Goal: Information Seeking & Learning: Learn about a topic

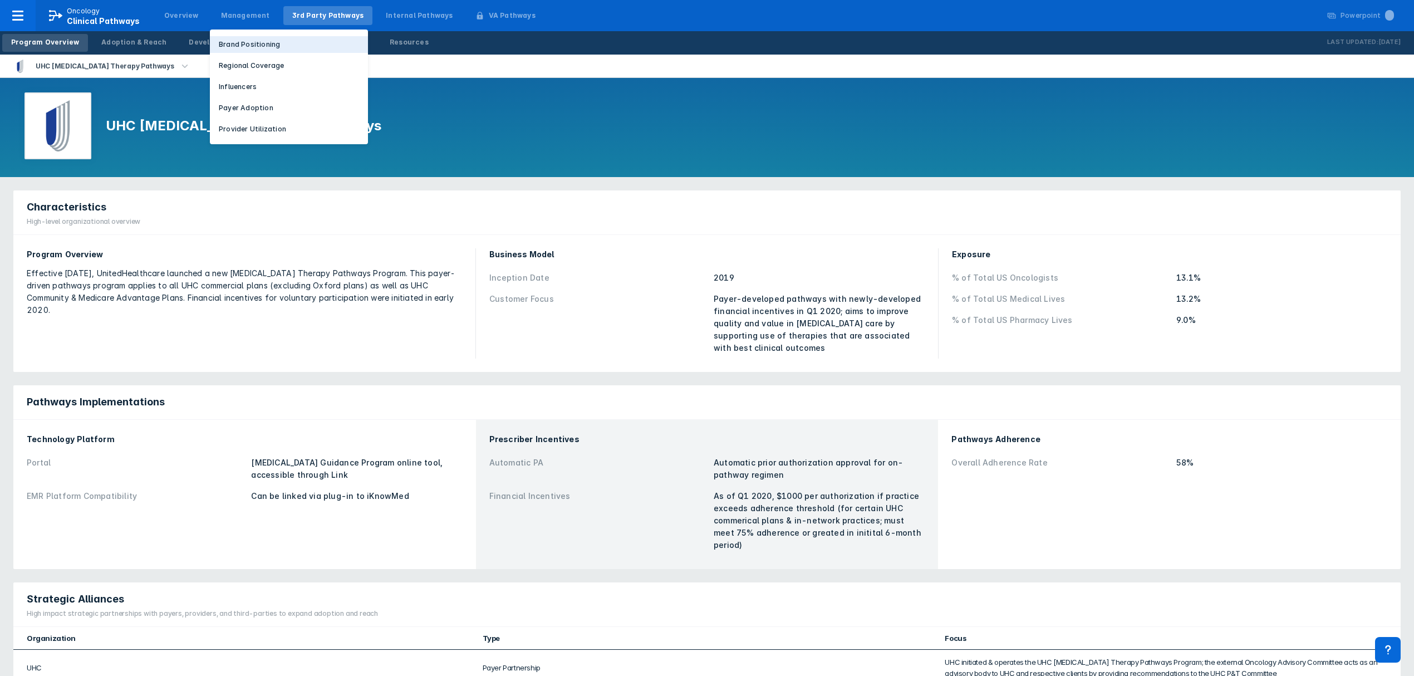
click at [246, 47] on p "Brand Positioning" at bounding box center [249, 45] width 61 height 10
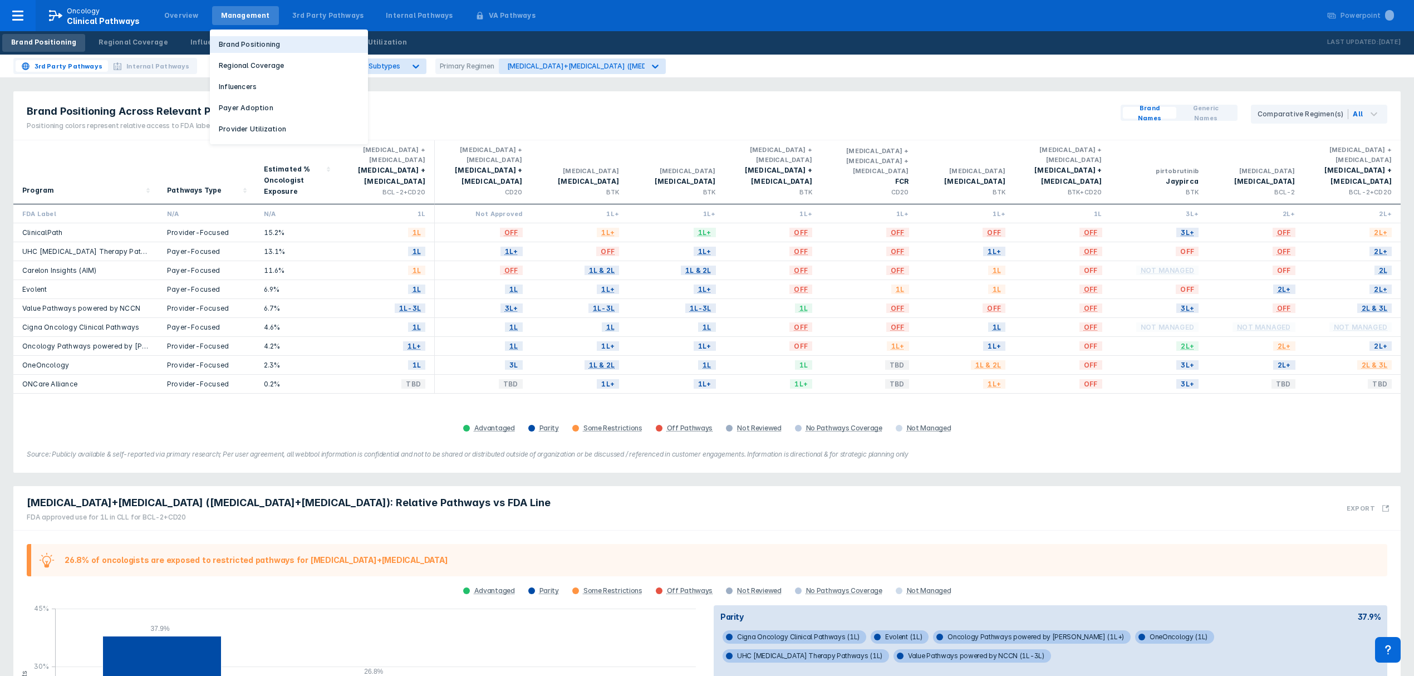
click at [242, 41] on p "Brand Positioning" at bounding box center [249, 45] width 61 height 10
click at [400, 411] on div "Program Pathways Type Estimated % Oncologist Exposure [MEDICAL_DATA] + [MEDICAL…" at bounding box center [706, 288] width 1387 height 296
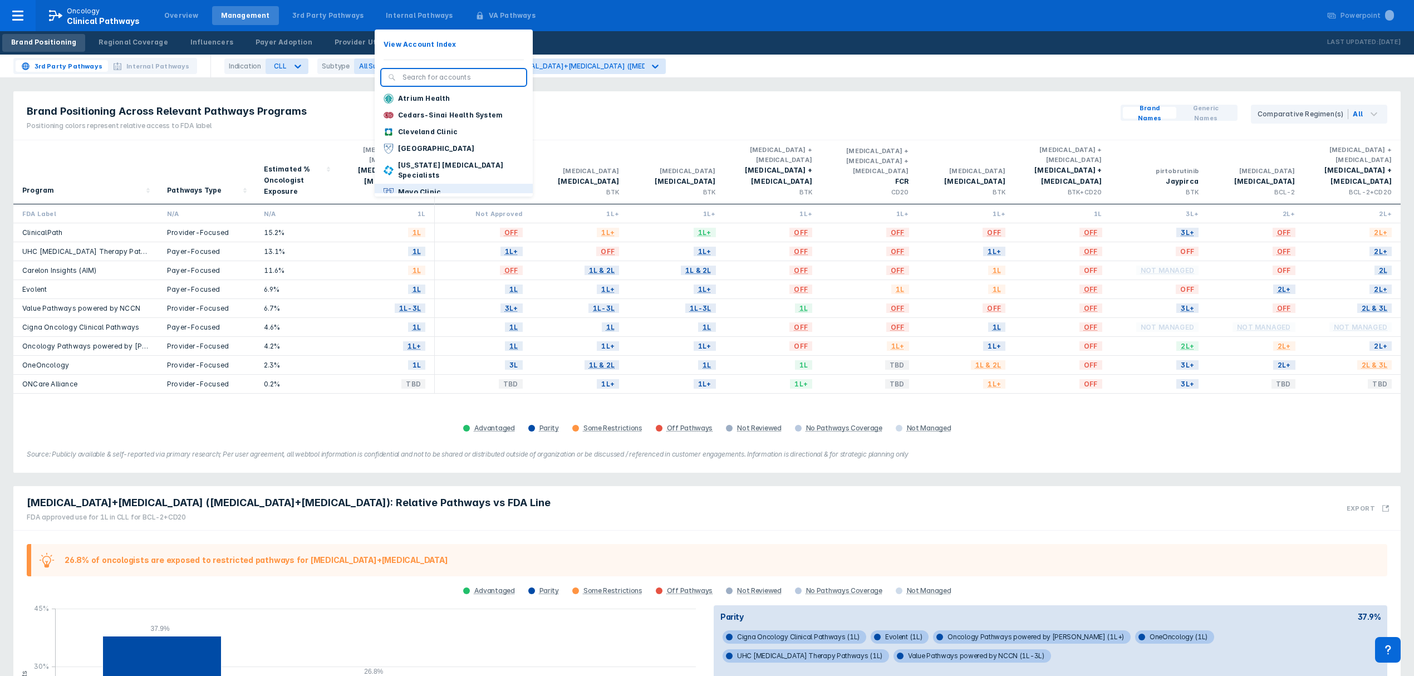
click at [419, 187] on p "Mayo Clinic" at bounding box center [419, 192] width 43 height 10
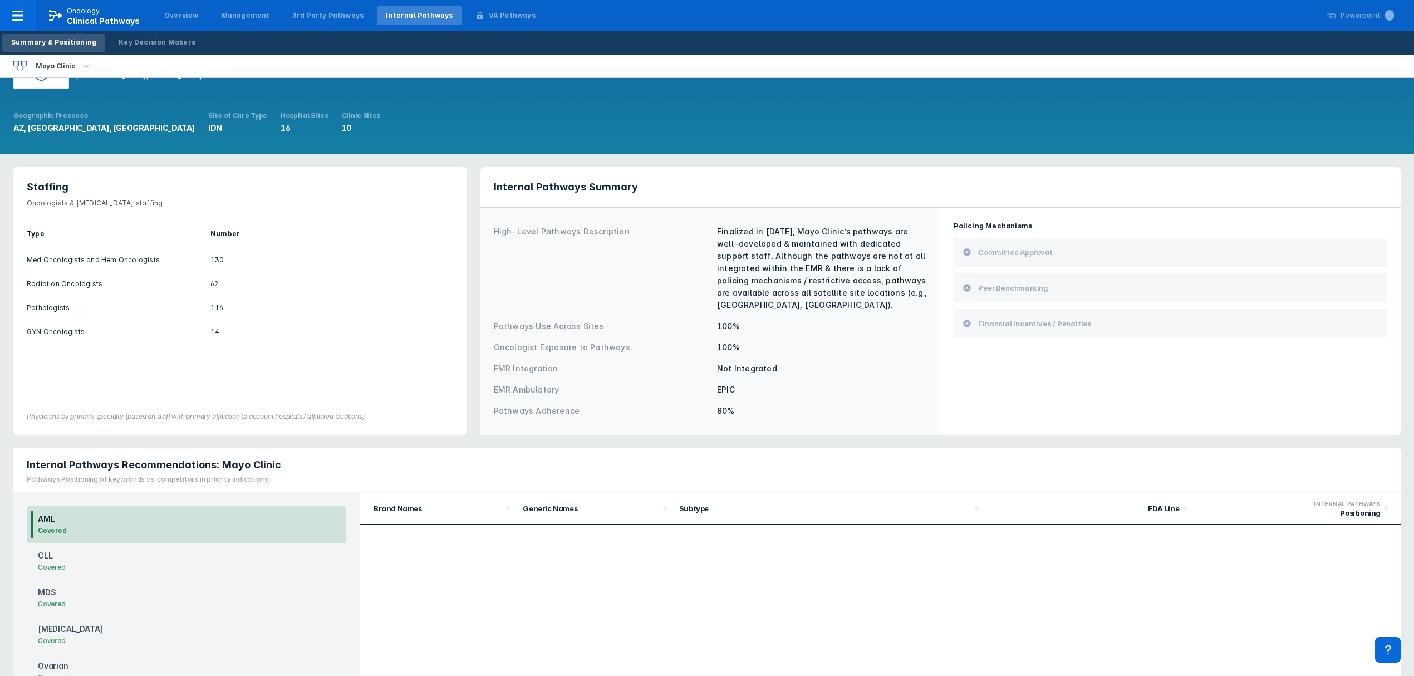
scroll to position [74, 0]
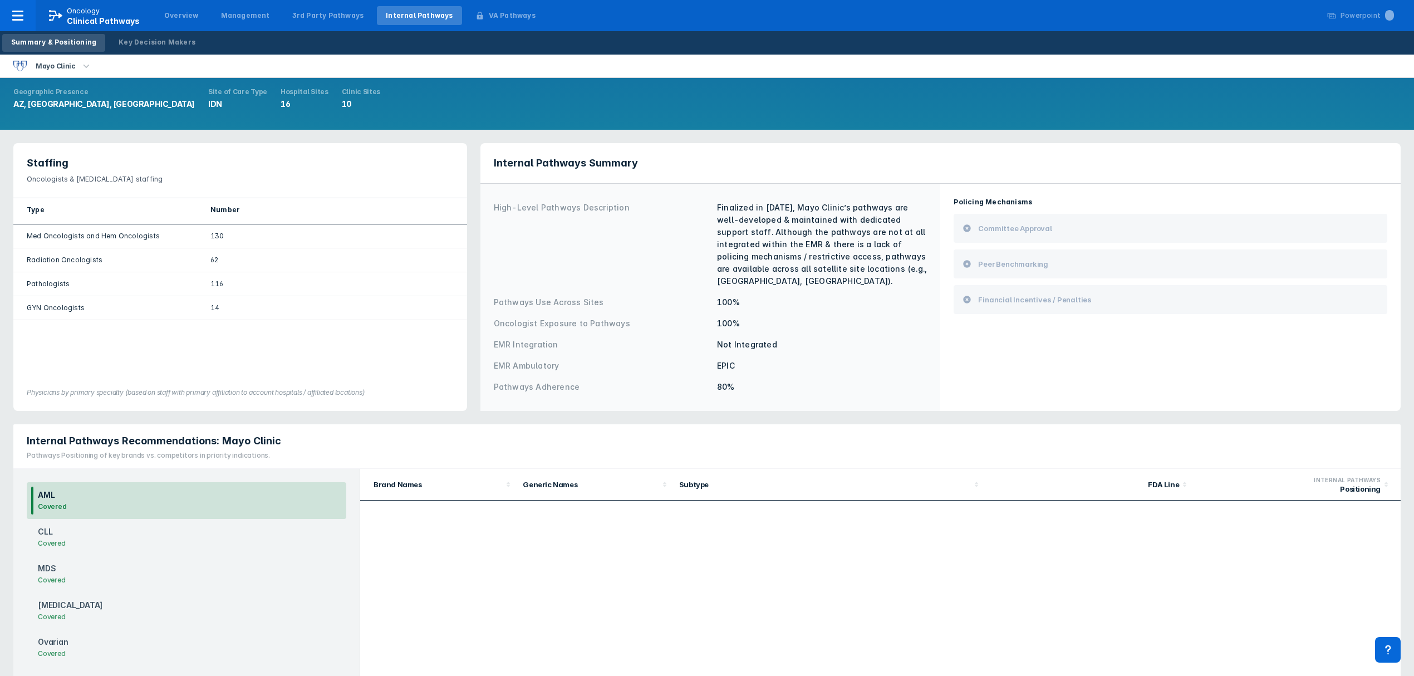
click at [192, 531] on div "CLL Covered" at bounding box center [187, 537] width 320 height 37
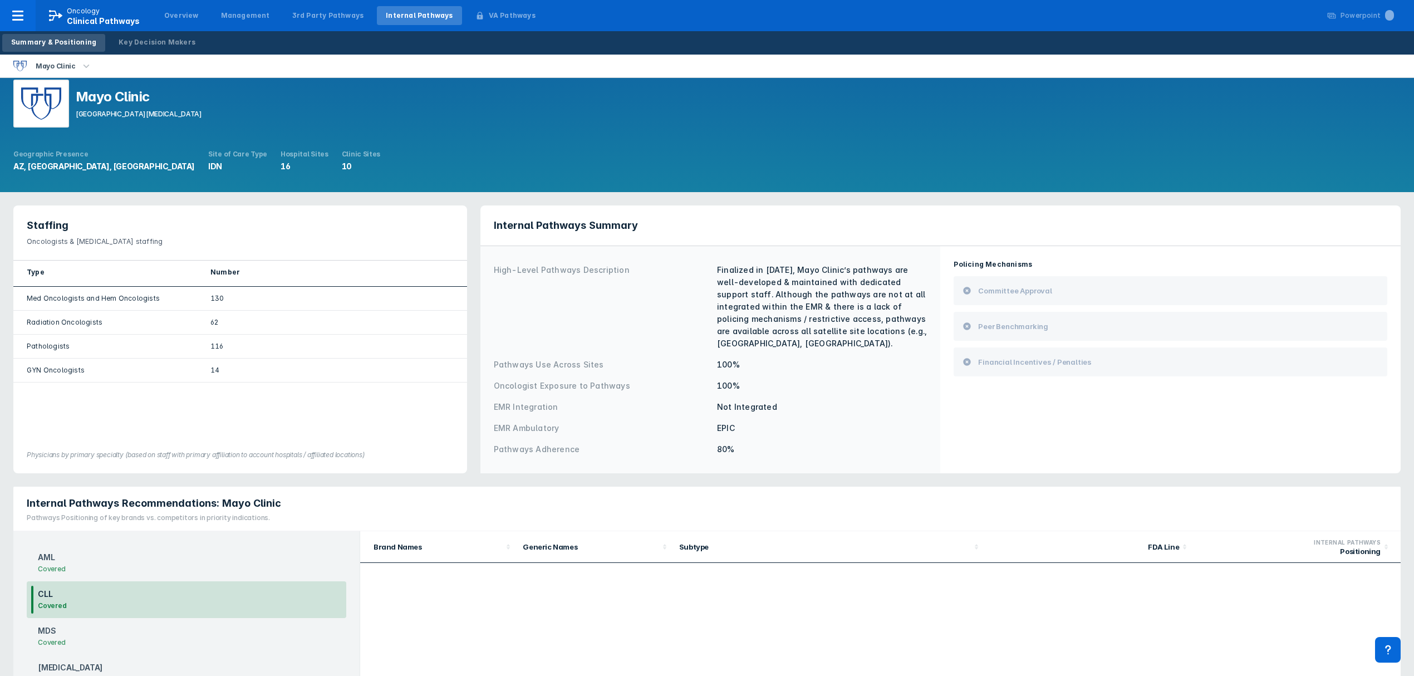
scroll to position [0, 0]
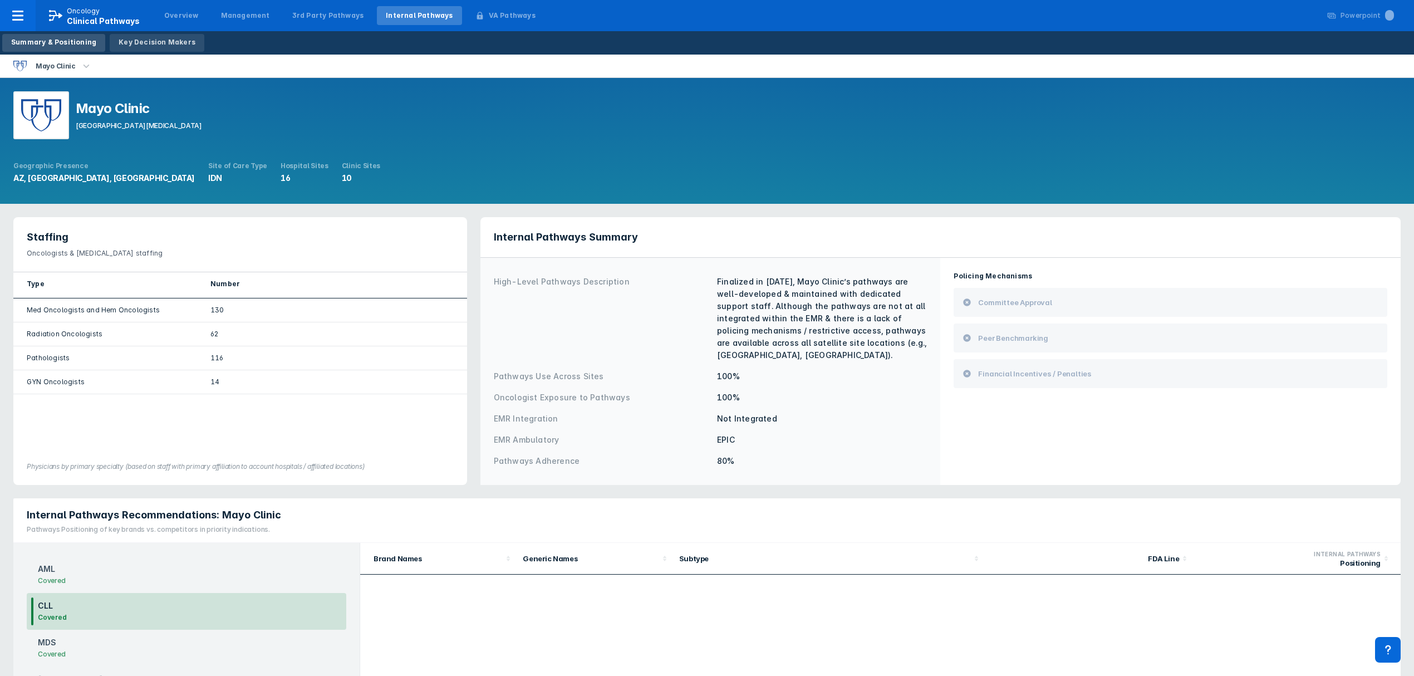
click at [149, 47] on link "Key Decision Makers" at bounding box center [157, 43] width 95 height 18
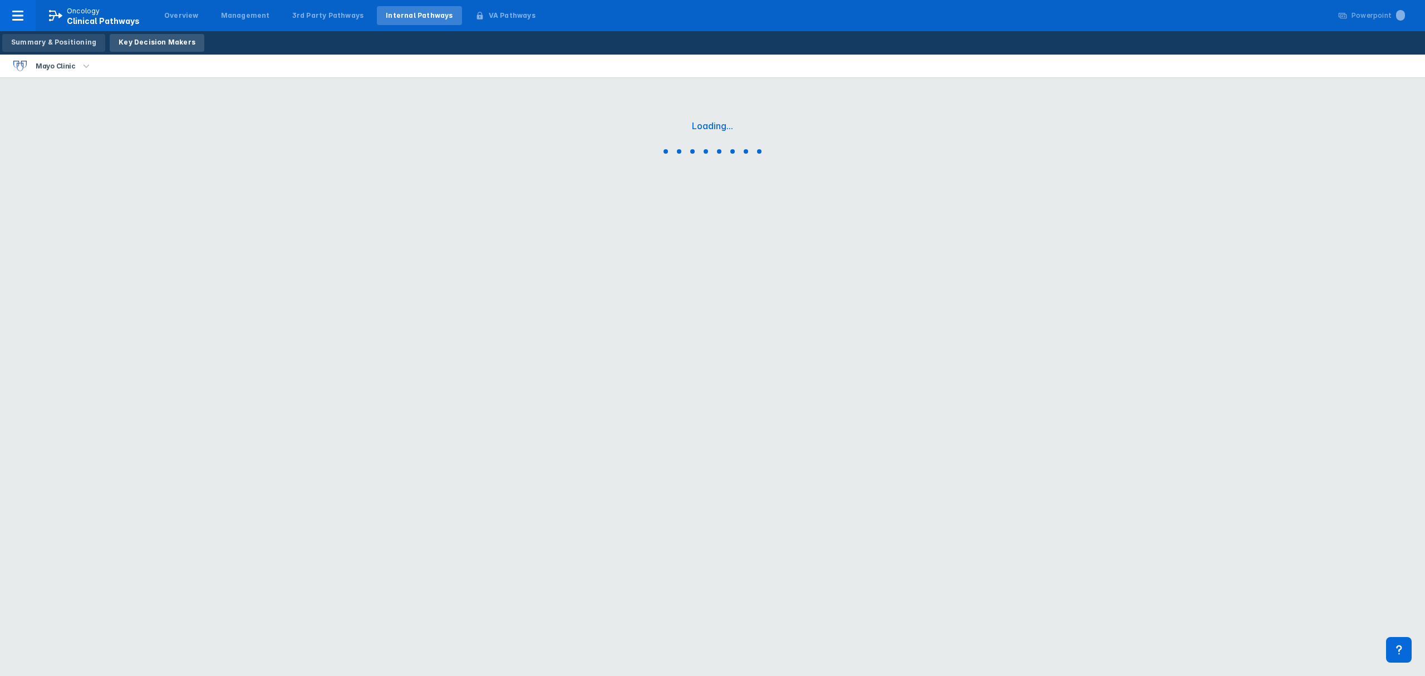
click at [63, 43] on div "Summary & Positioning" at bounding box center [53, 42] width 85 height 10
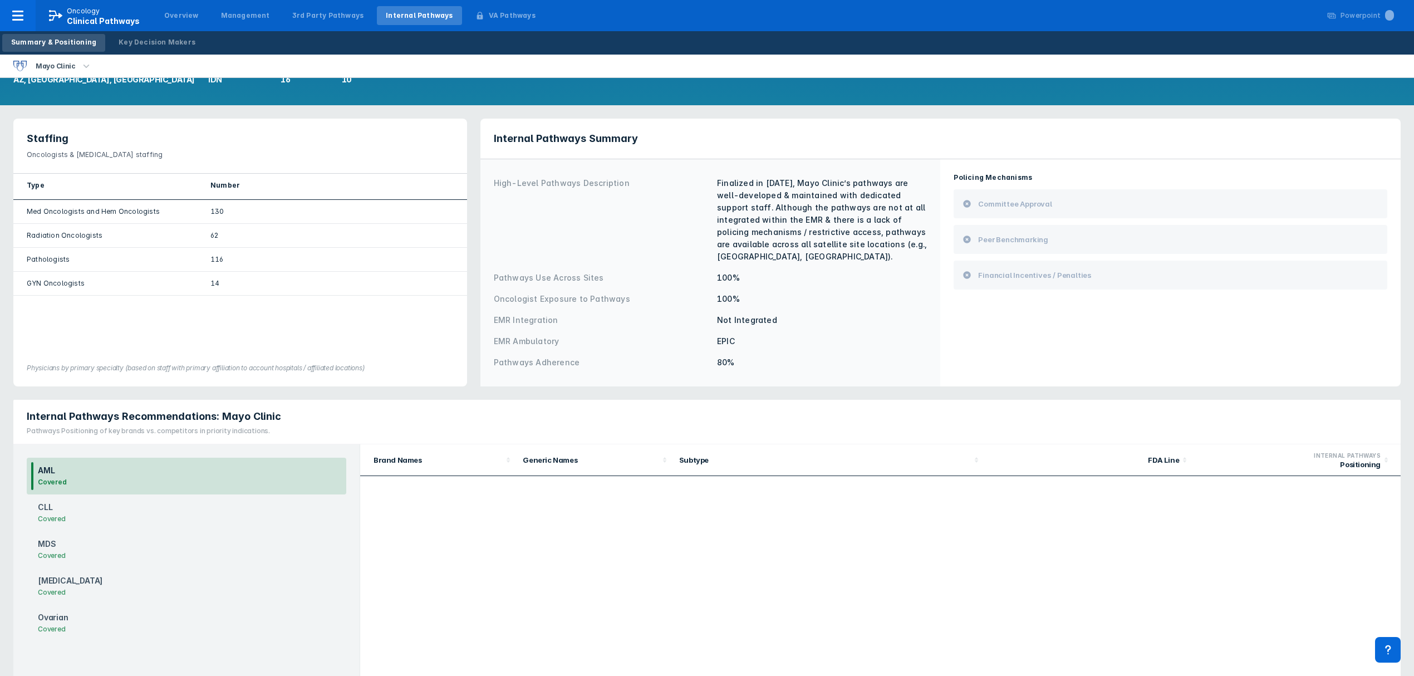
scroll to position [183, 0]
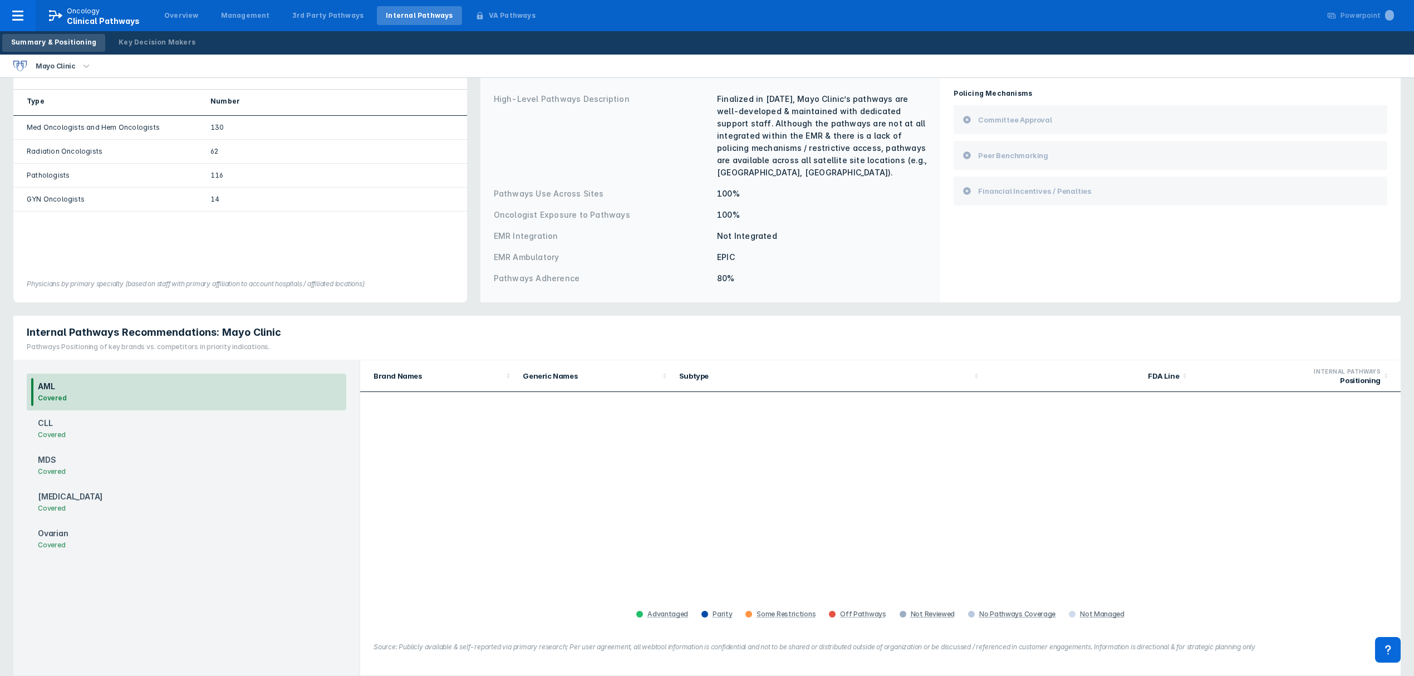
click at [94, 462] on div "MDS Covered" at bounding box center [187, 465] width 320 height 37
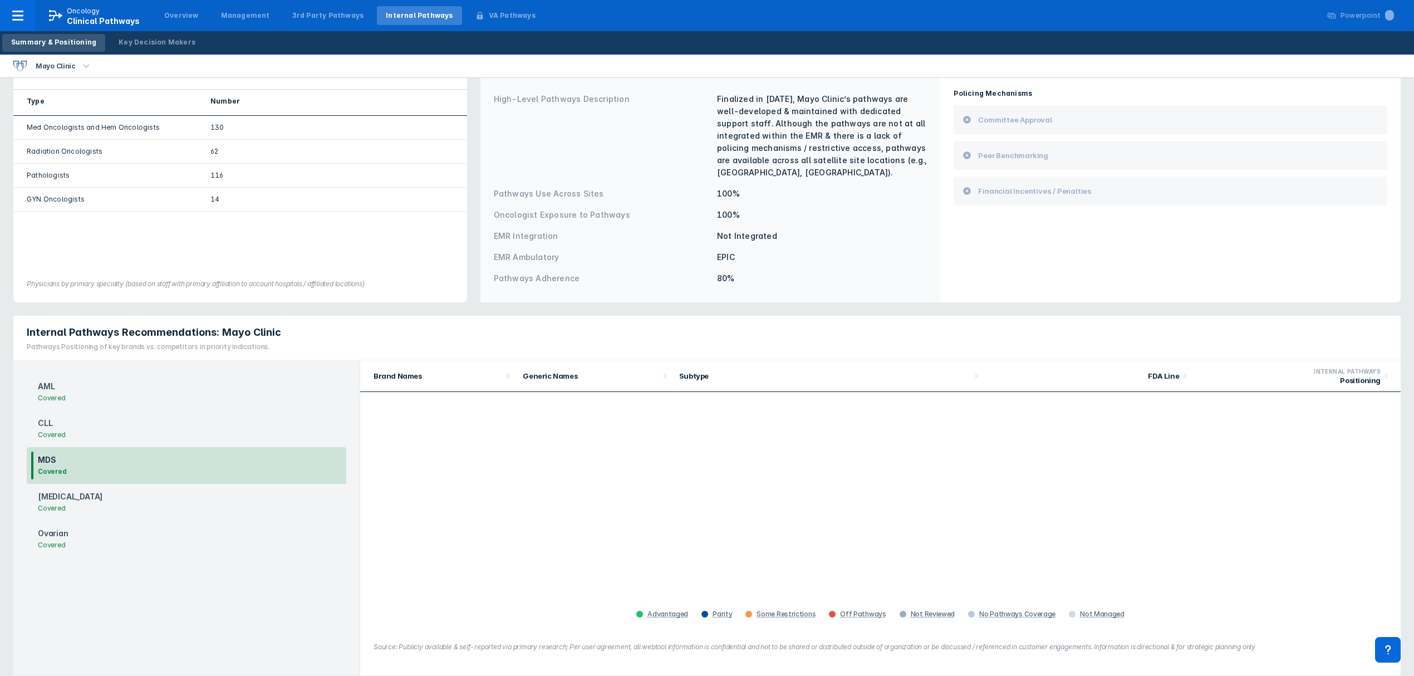
click at [92, 426] on div "CLL Covered" at bounding box center [187, 428] width 320 height 37
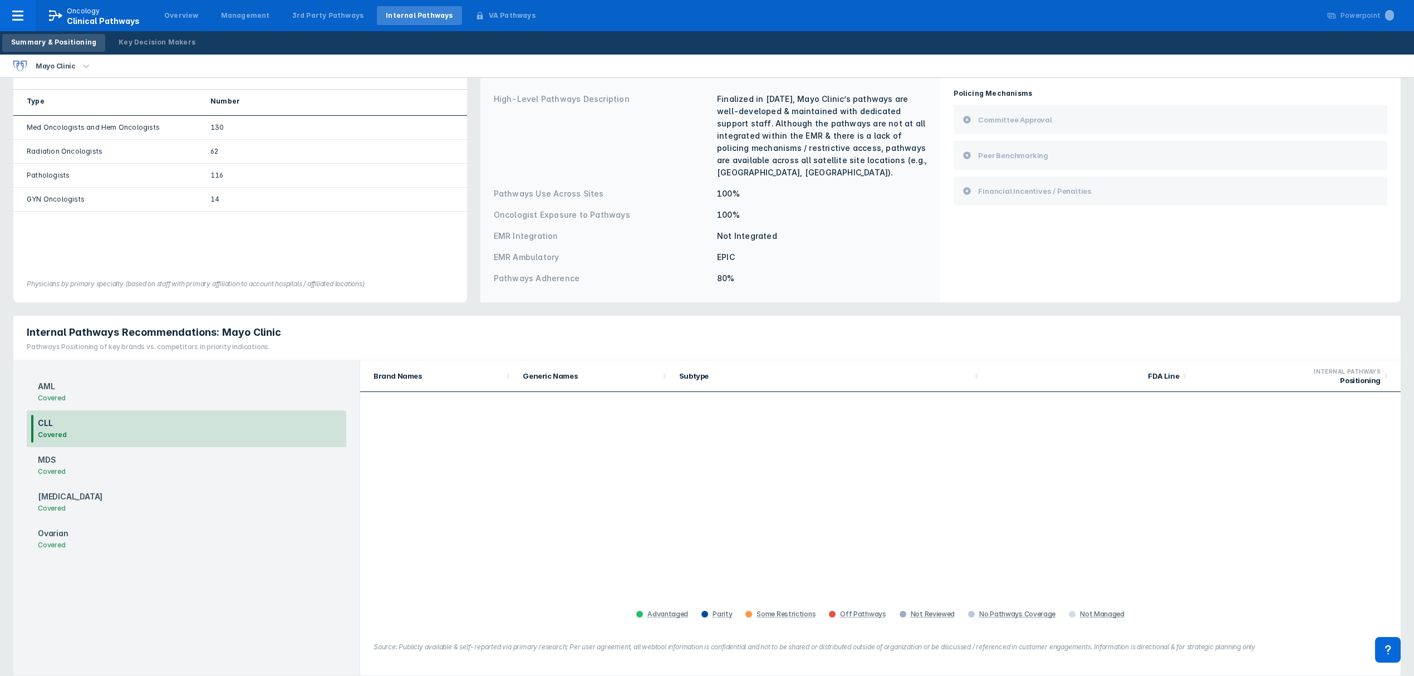
click at [85, 527] on div "Ovarian Covered" at bounding box center [187, 539] width 320 height 37
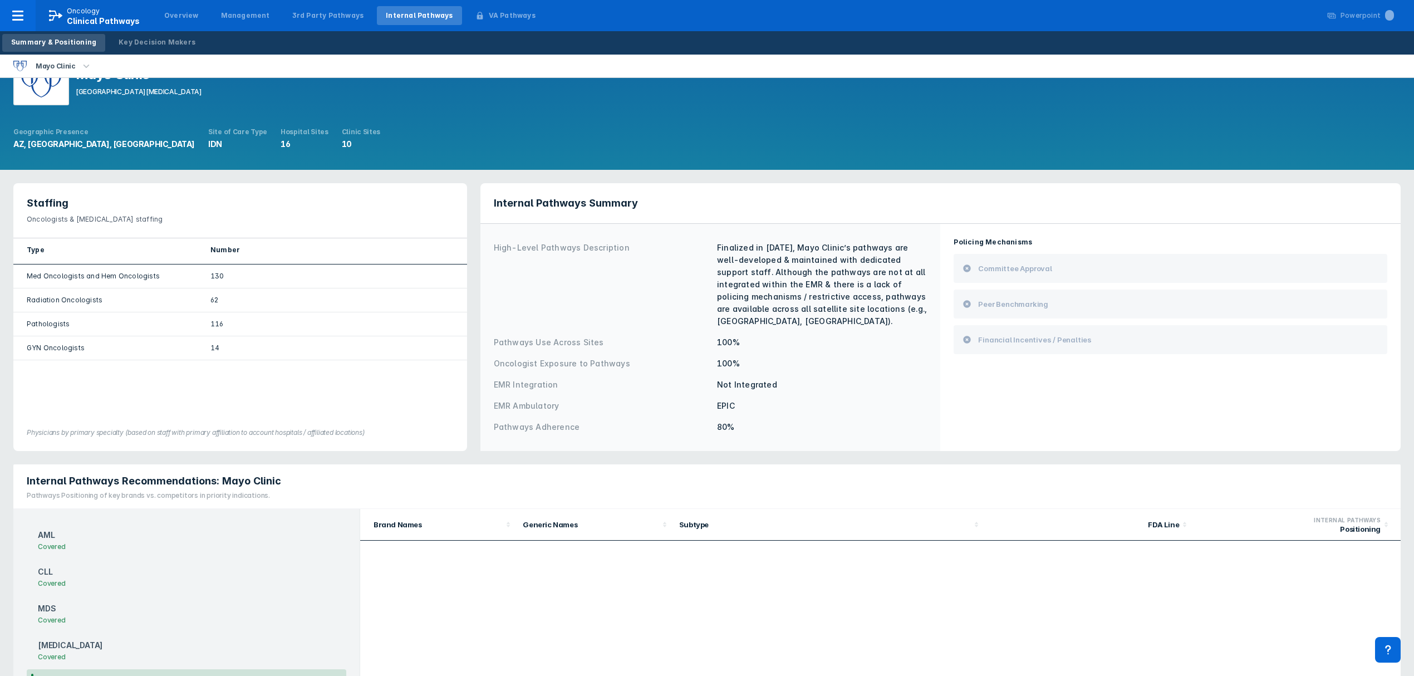
scroll to position [0, 0]
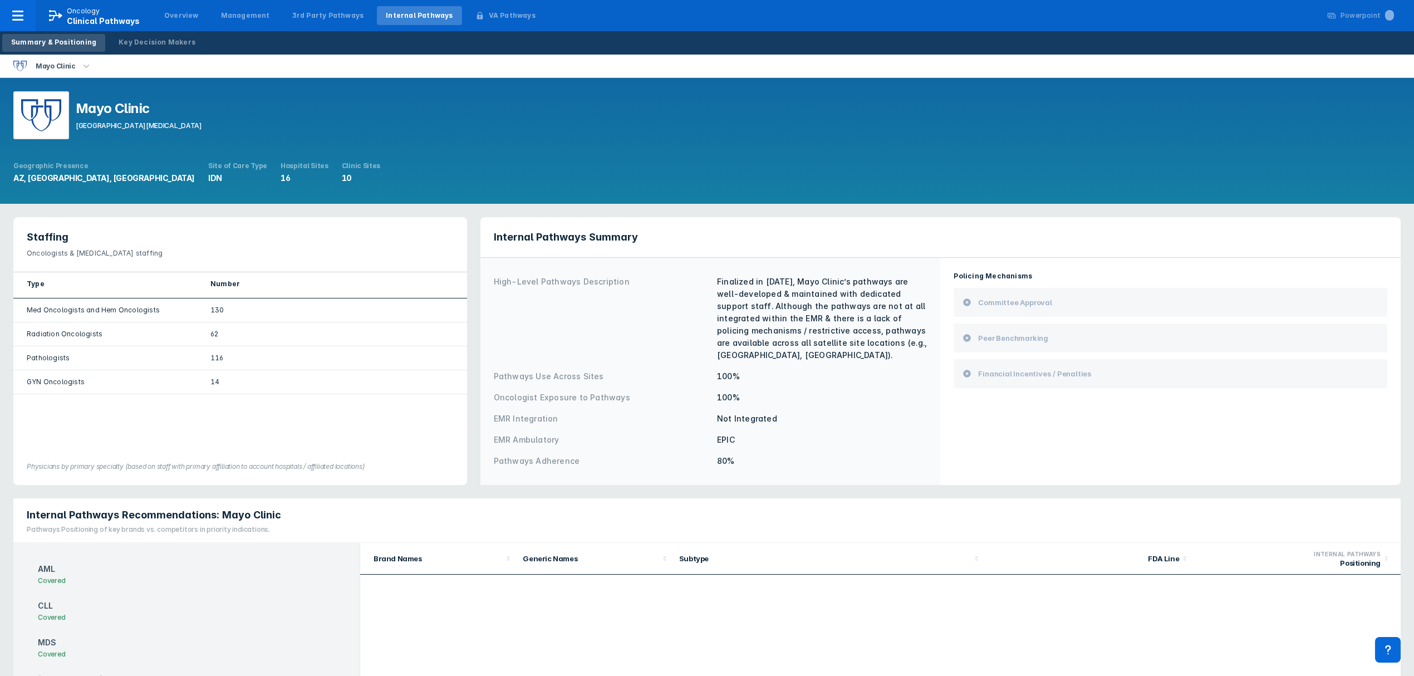
click at [63, 39] on div "Summary & Positioning" at bounding box center [53, 42] width 85 height 10
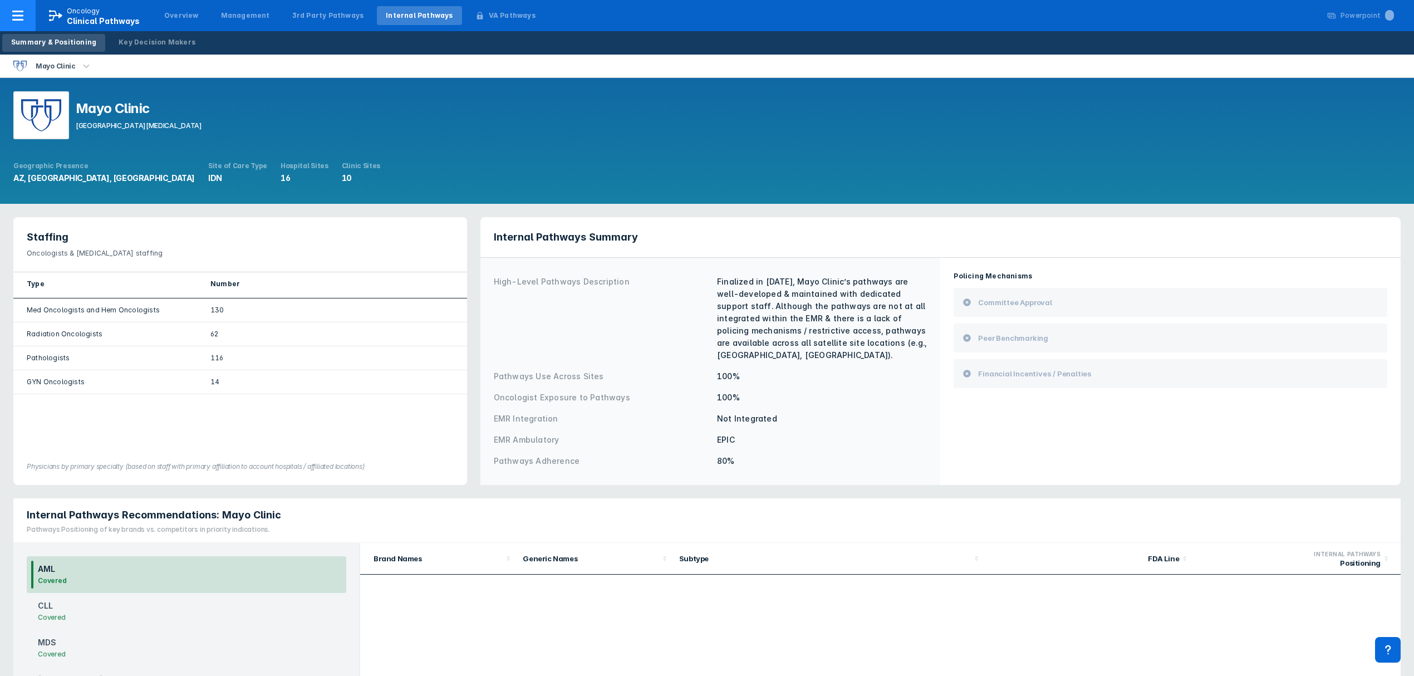
click at [96, 16] on span "Clinical Pathways" at bounding box center [103, 20] width 73 height 9
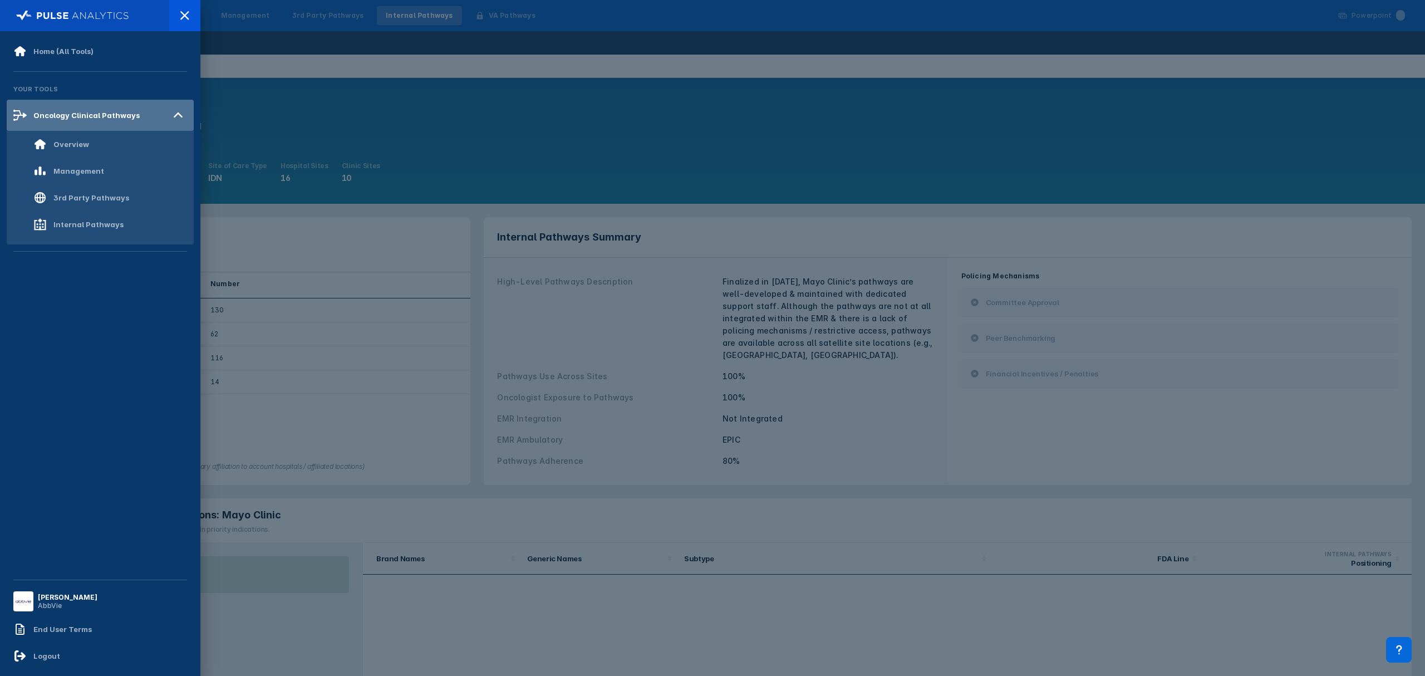
click at [81, 116] on div "Oncology Clinical Pathways" at bounding box center [86, 115] width 106 height 9
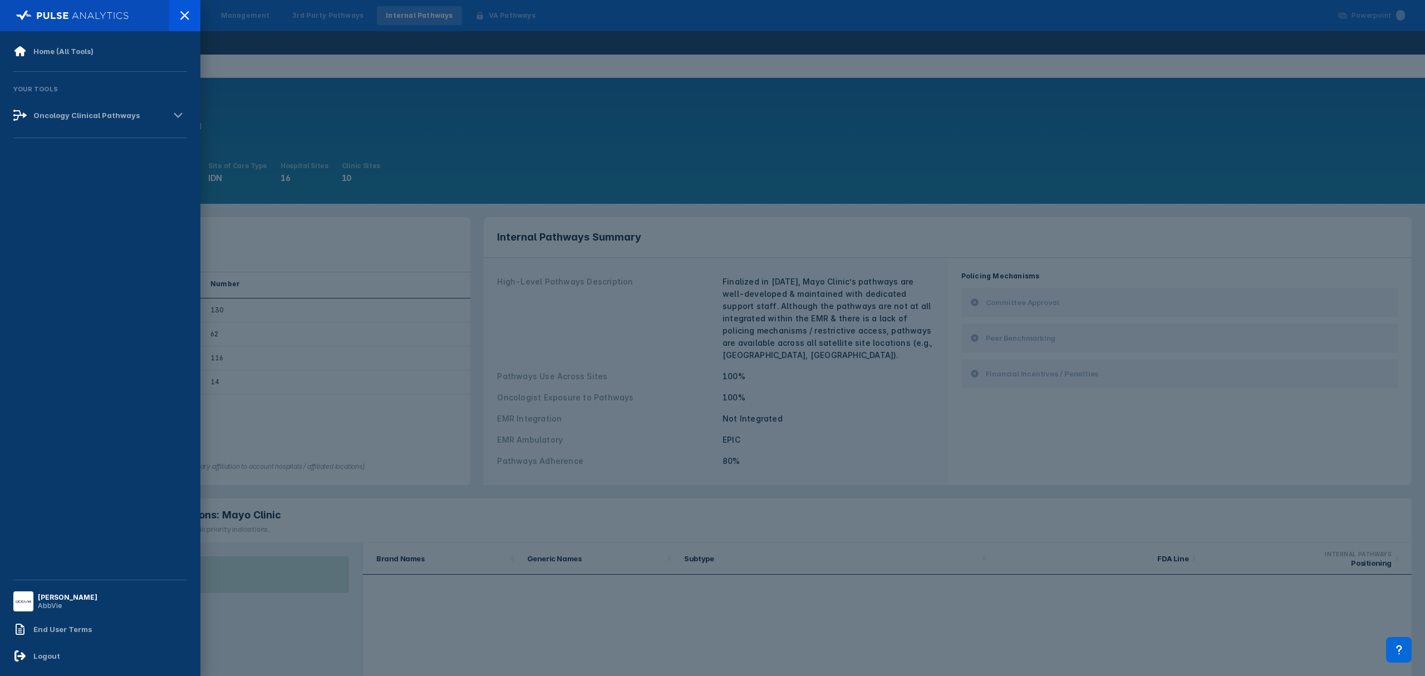
click at [71, 145] on div "Home (All Tools) Your Tools Oncology Clinical Pathways" at bounding box center [100, 305] width 187 height 535
click at [100, 114] on div "Oncology Clinical Pathways" at bounding box center [86, 115] width 106 height 9
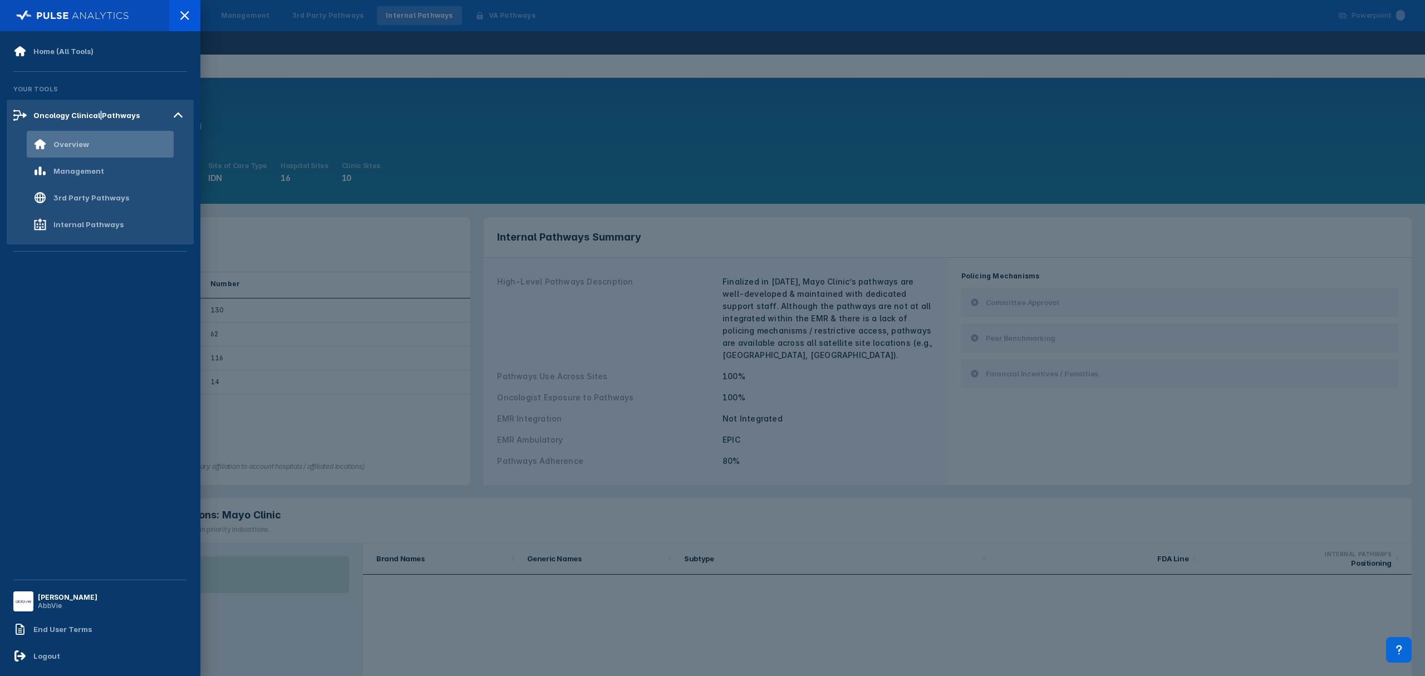
click at [75, 143] on div "Overview" at bounding box center [71, 144] width 36 height 9
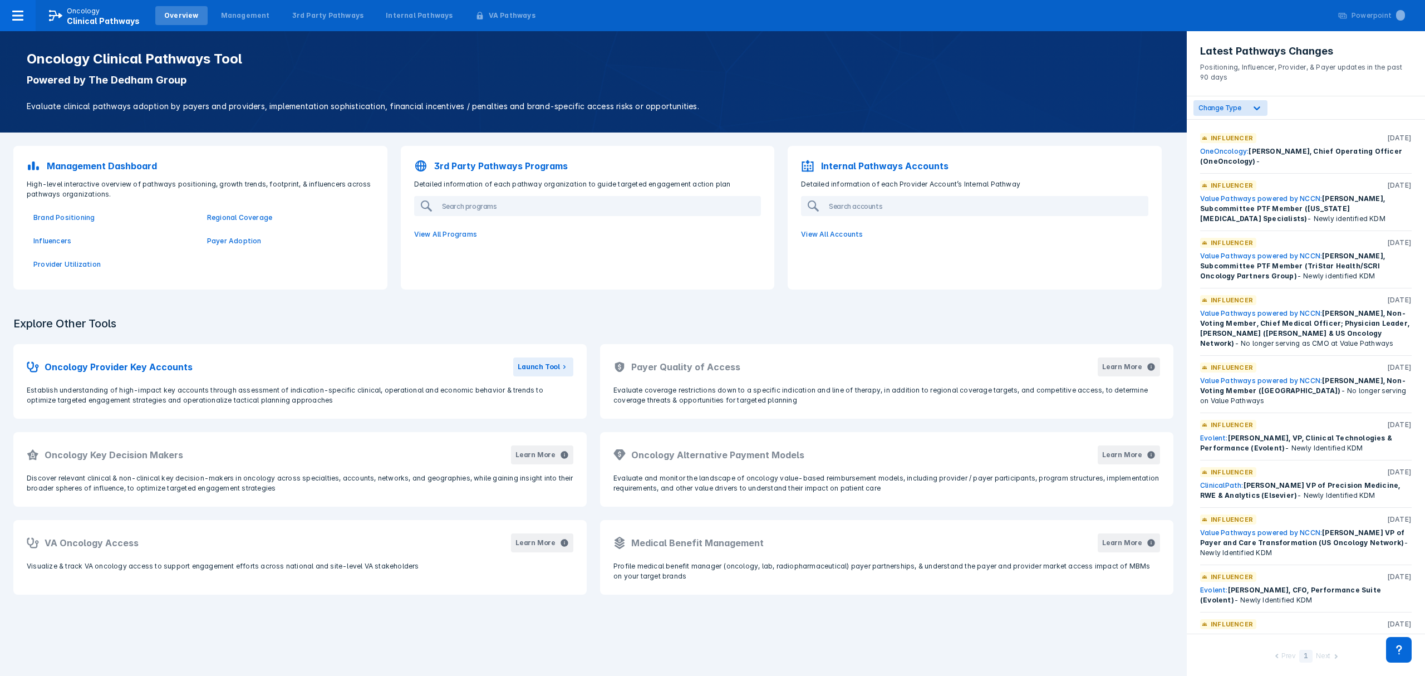
click at [183, 12] on div "Overview" at bounding box center [181, 16] width 35 height 10
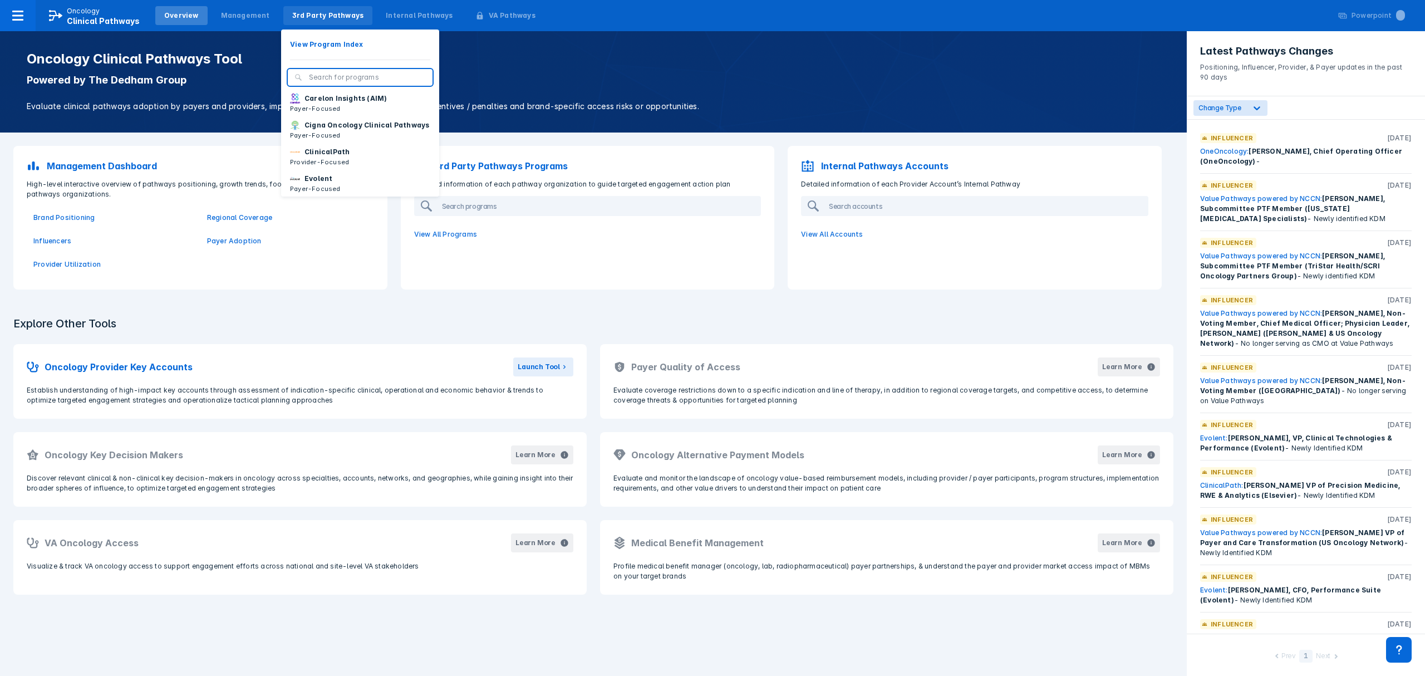
click at [326, 13] on div "3rd Party Pathways" at bounding box center [328, 16] width 72 height 10
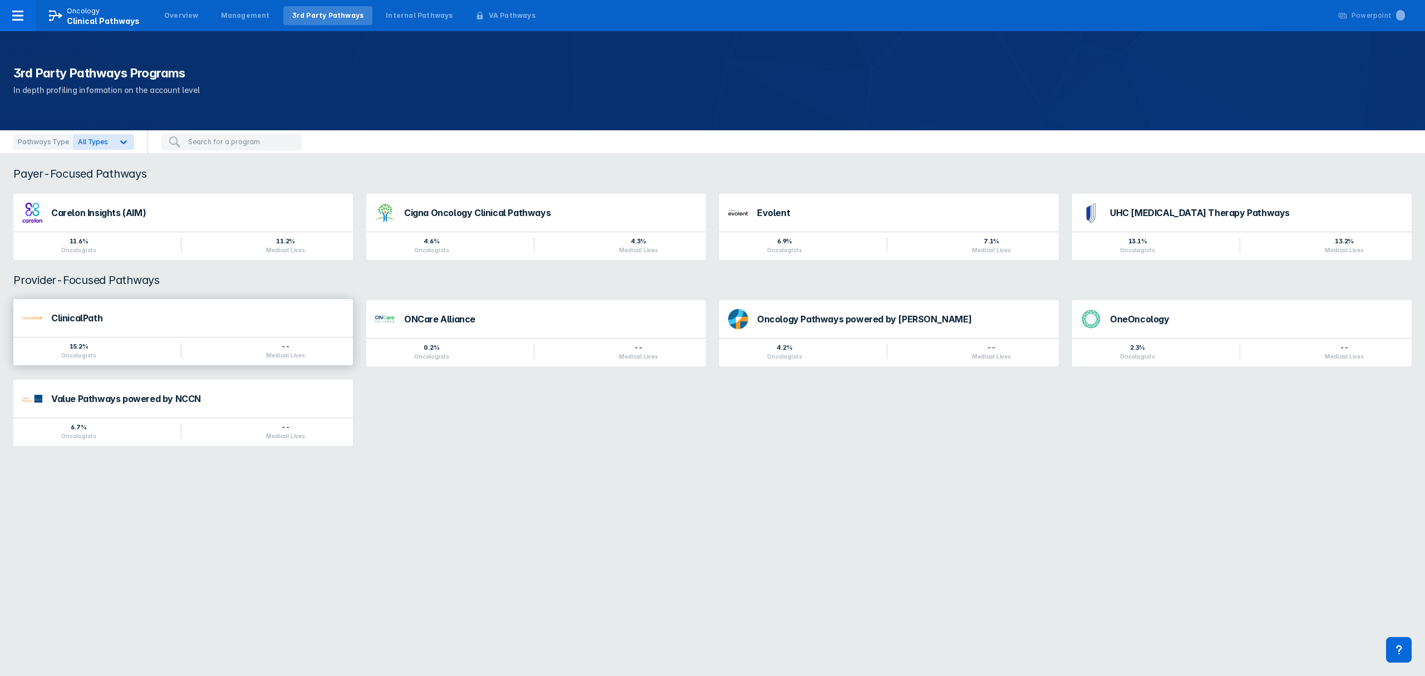
click at [63, 317] on div "ClinicalPath" at bounding box center [197, 317] width 293 height 9
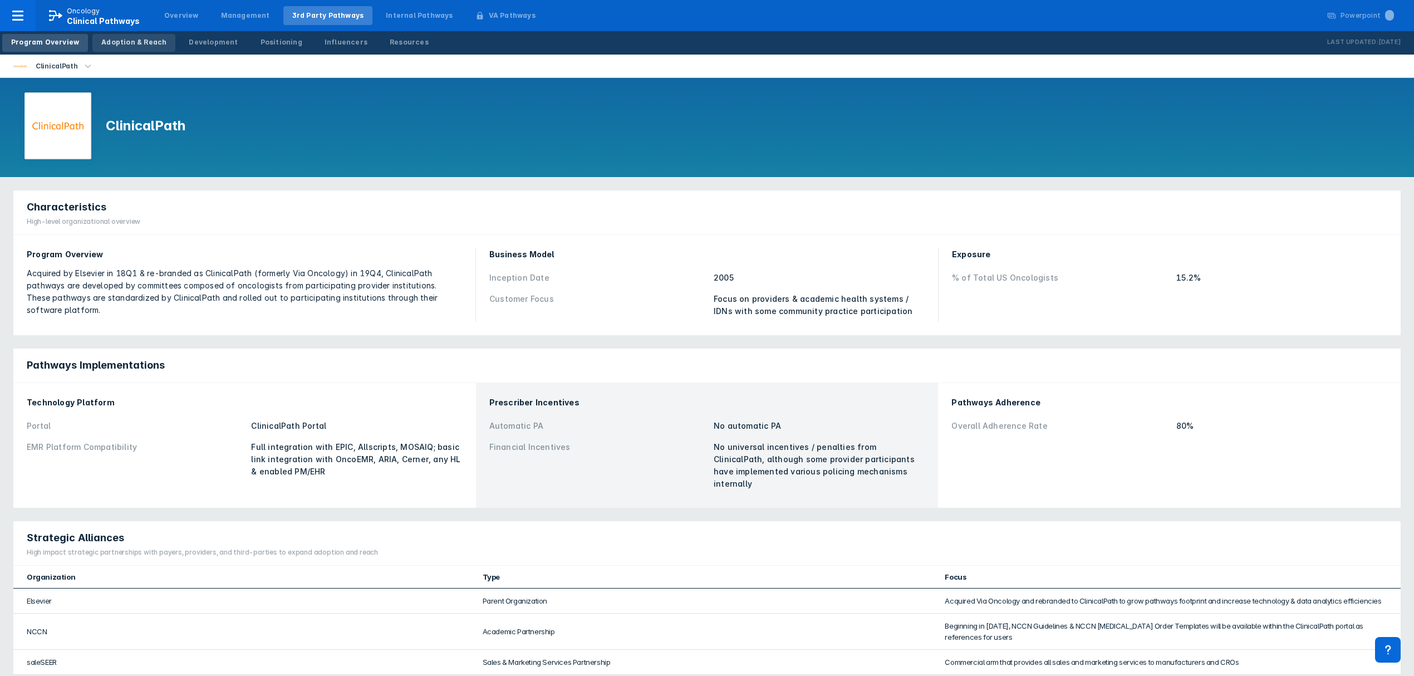
click at [133, 41] on div "Adoption & Reach" at bounding box center [133, 42] width 65 height 10
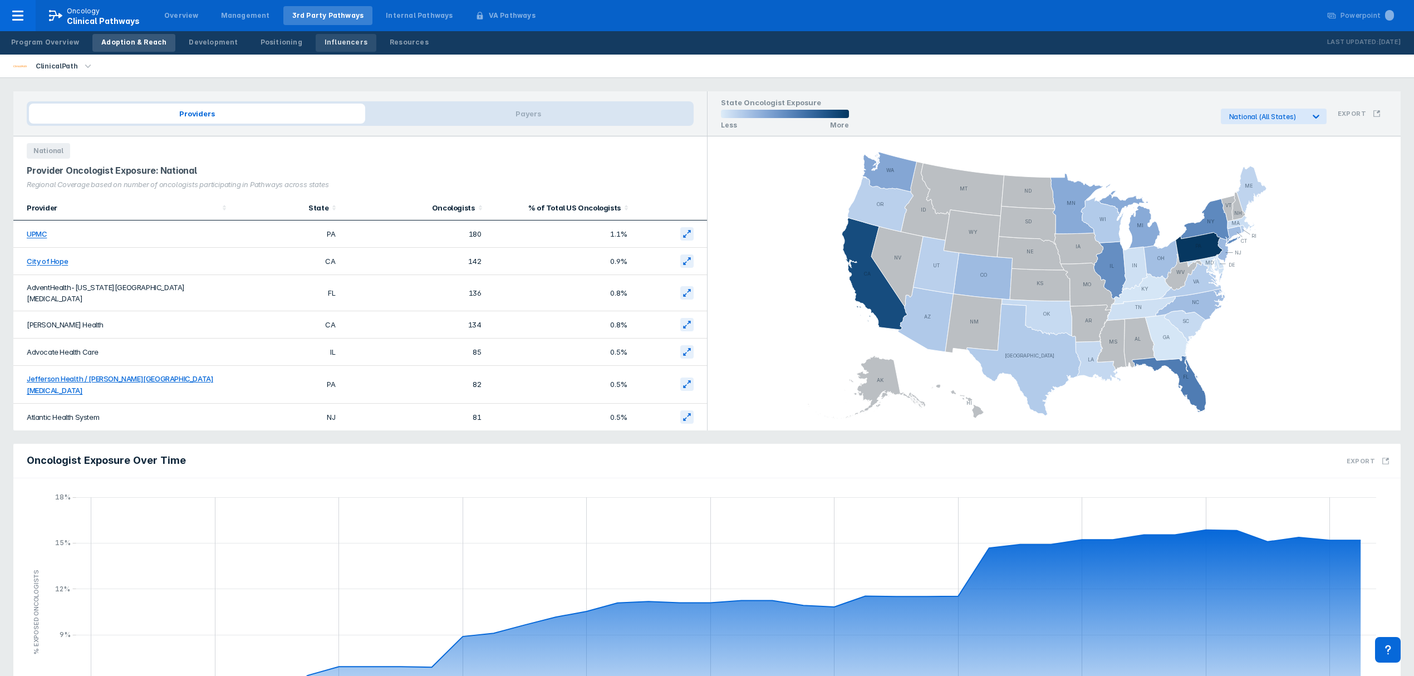
click at [325, 42] on div "Influencers" at bounding box center [346, 42] width 43 height 10
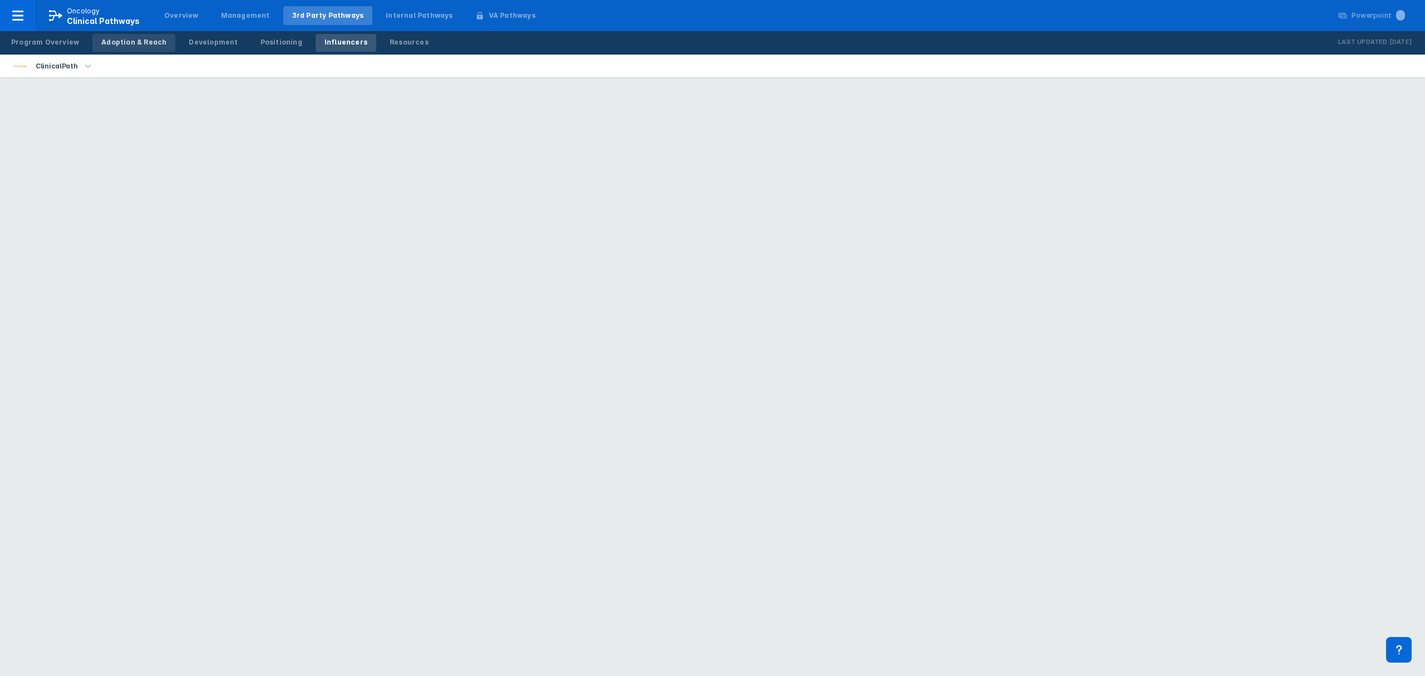
click at [134, 38] on div "Adoption & Reach" at bounding box center [133, 42] width 65 height 10
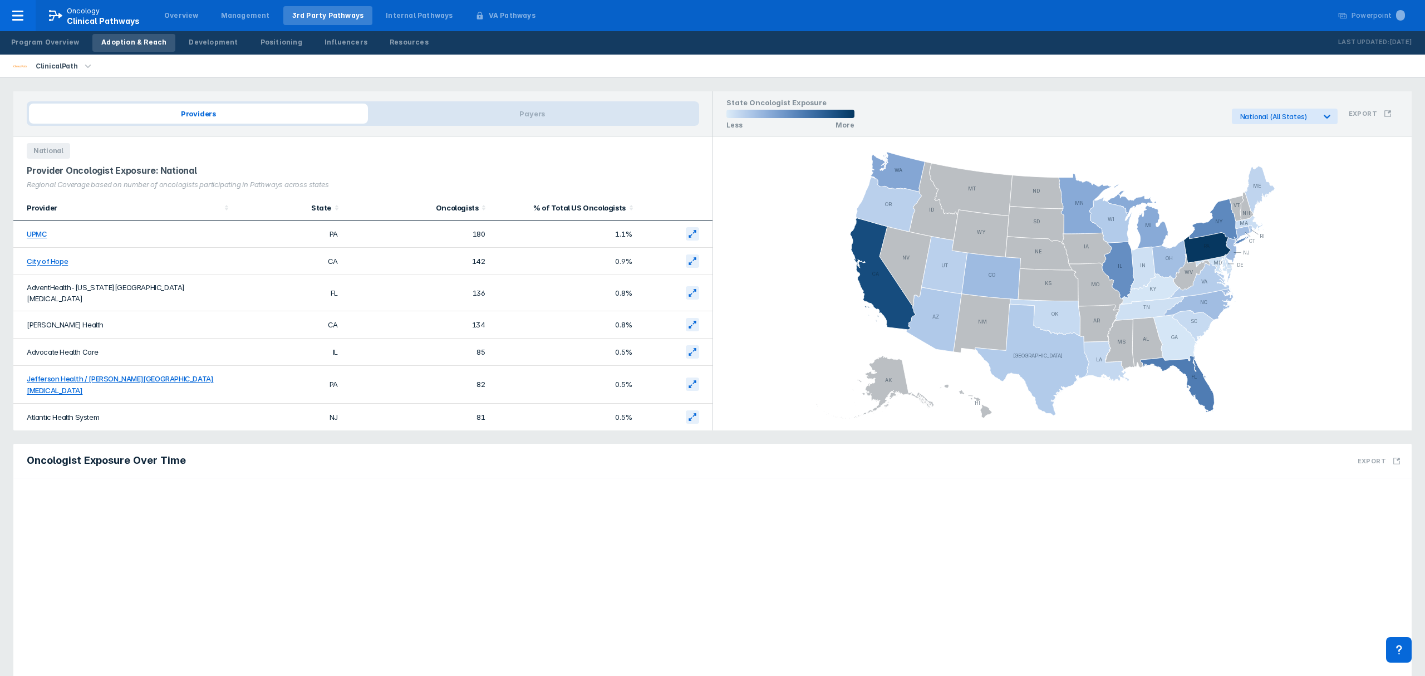
click at [136, 40] on div "Adoption & Reach" at bounding box center [133, 42] width 65 height 10
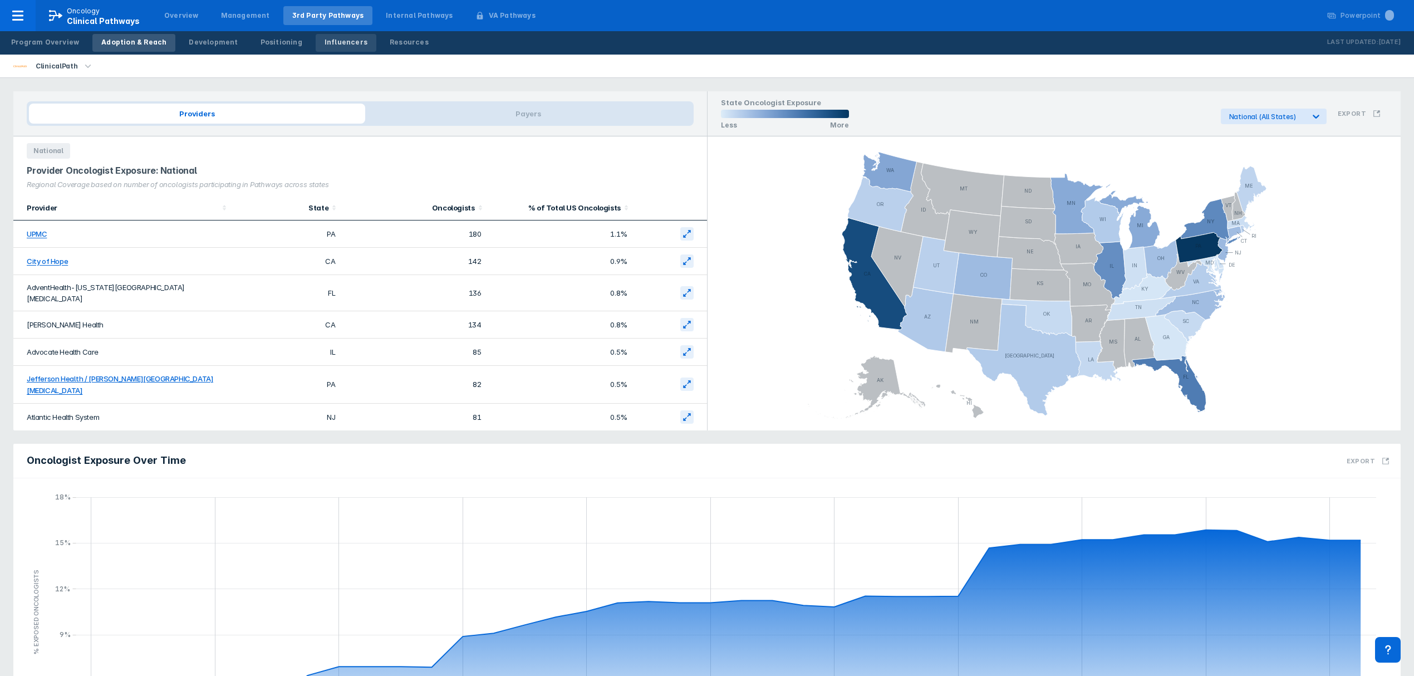
click at [339, 41] on div "Influencers" at bounding box center [346, 42] width 43 height 10
